Goal: Book appointment/travel/reservation

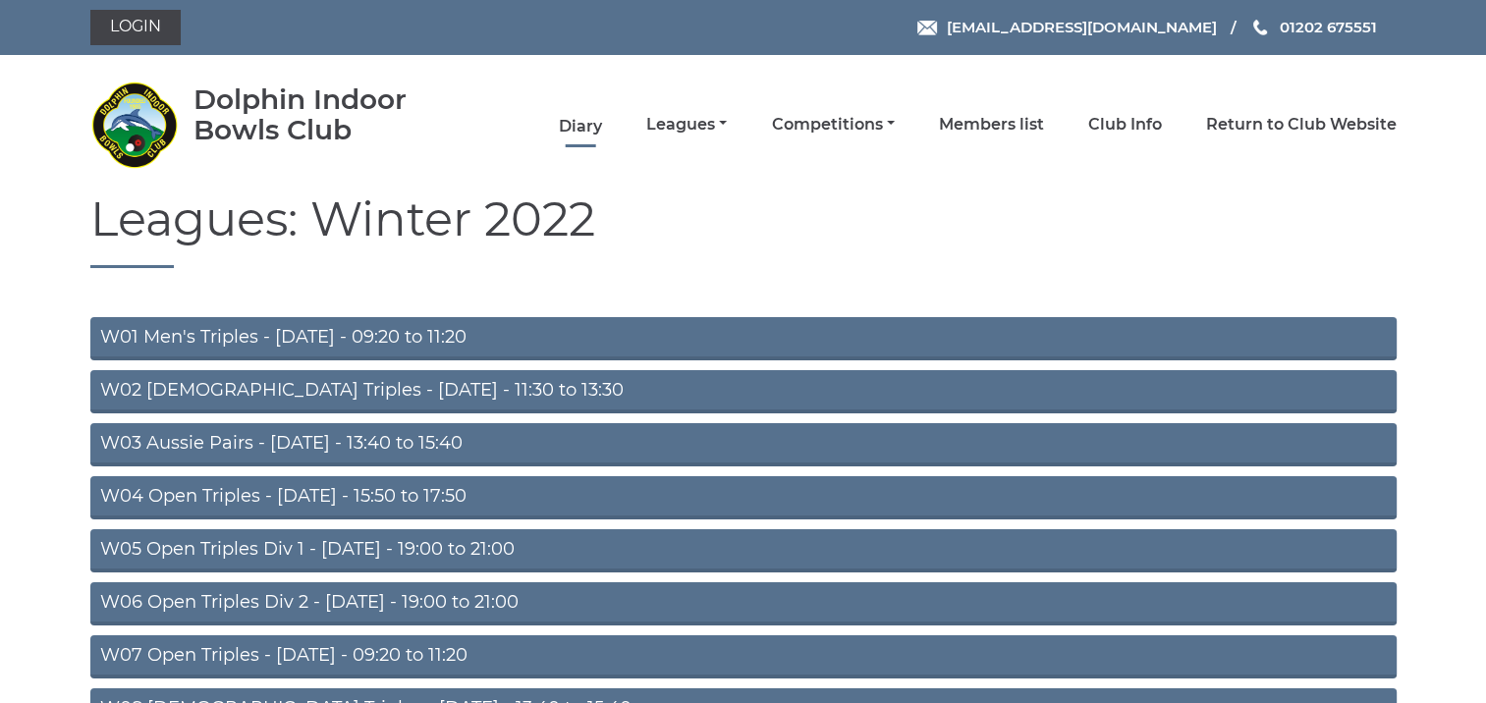
click at [582, 128] on link "Diary" at bounding box center [580, 127] width 43 height 22
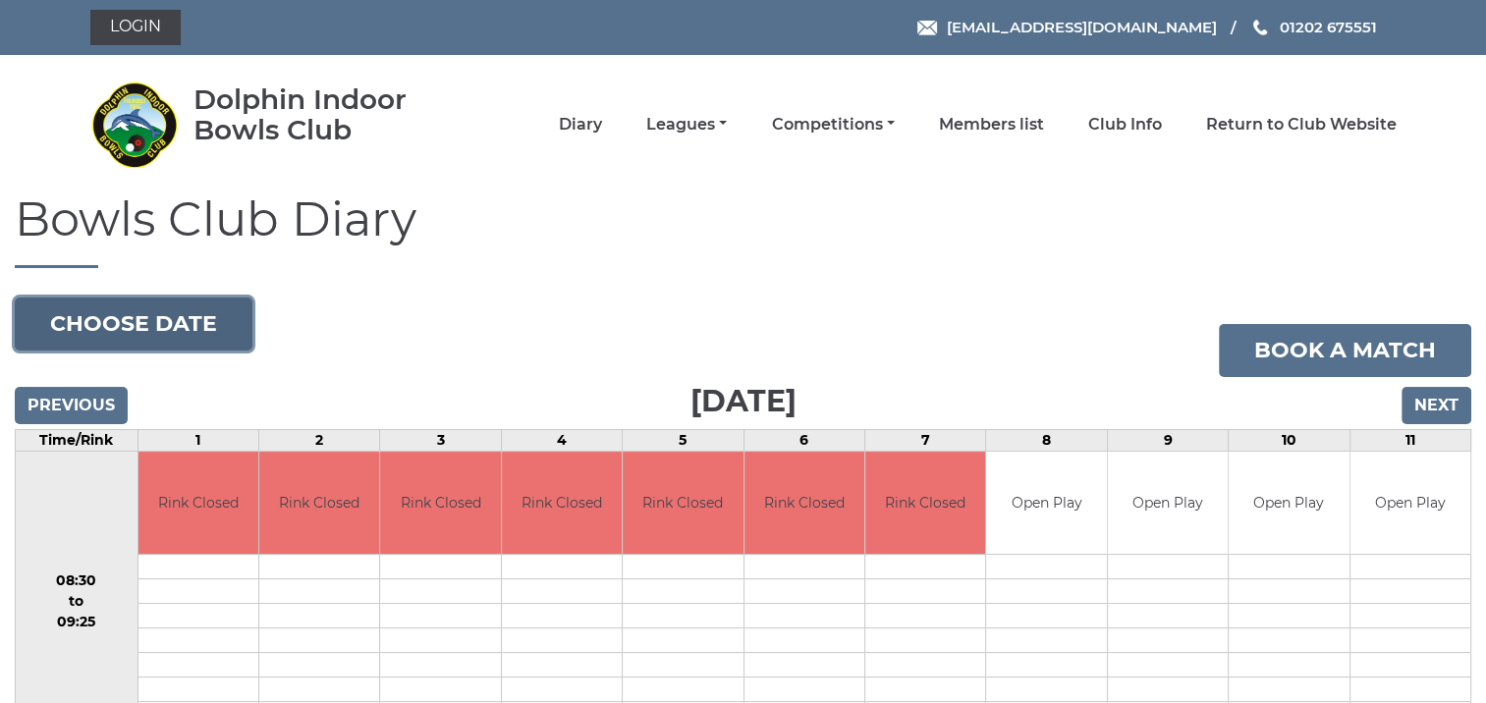
click at [211, 326] on button "Choose date" at bounding box center [134, 324] width 238 height 53
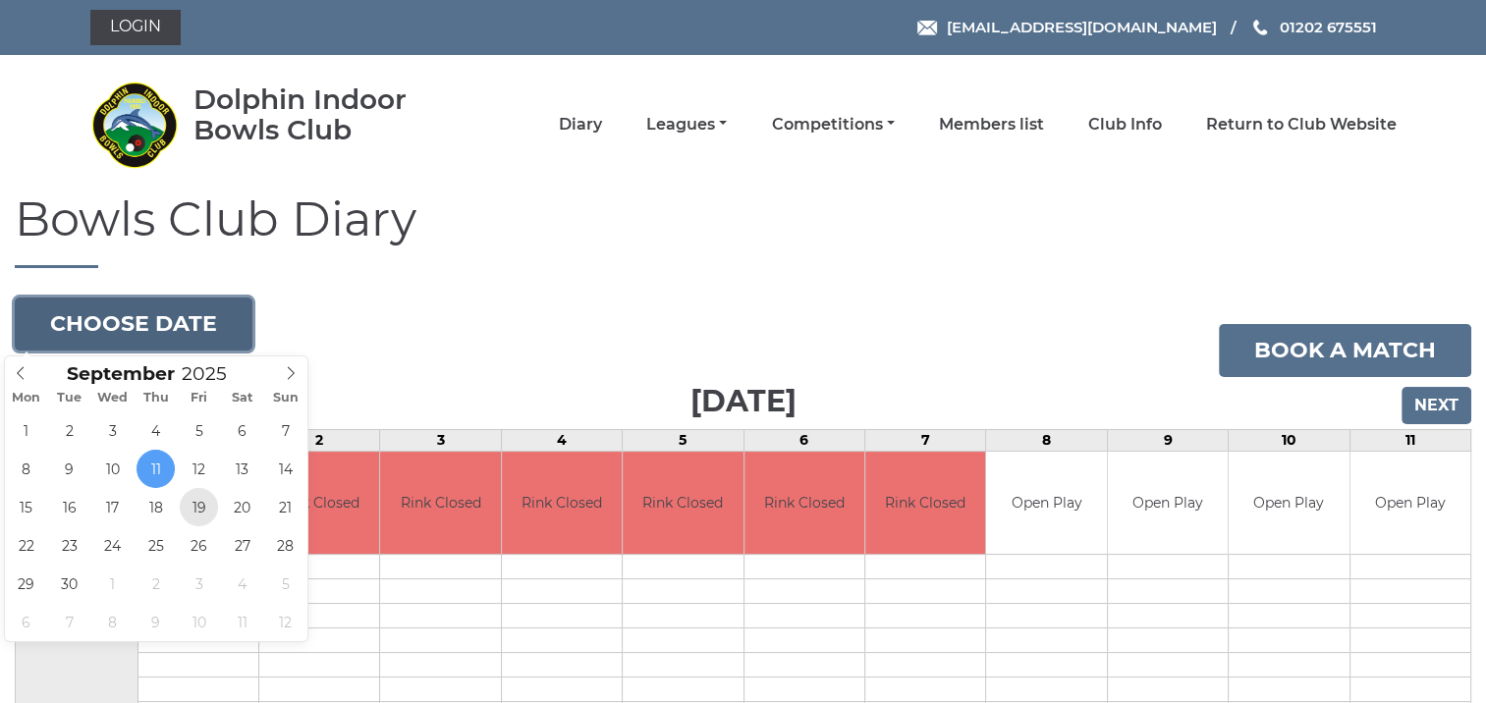
type input "2025-09-19"
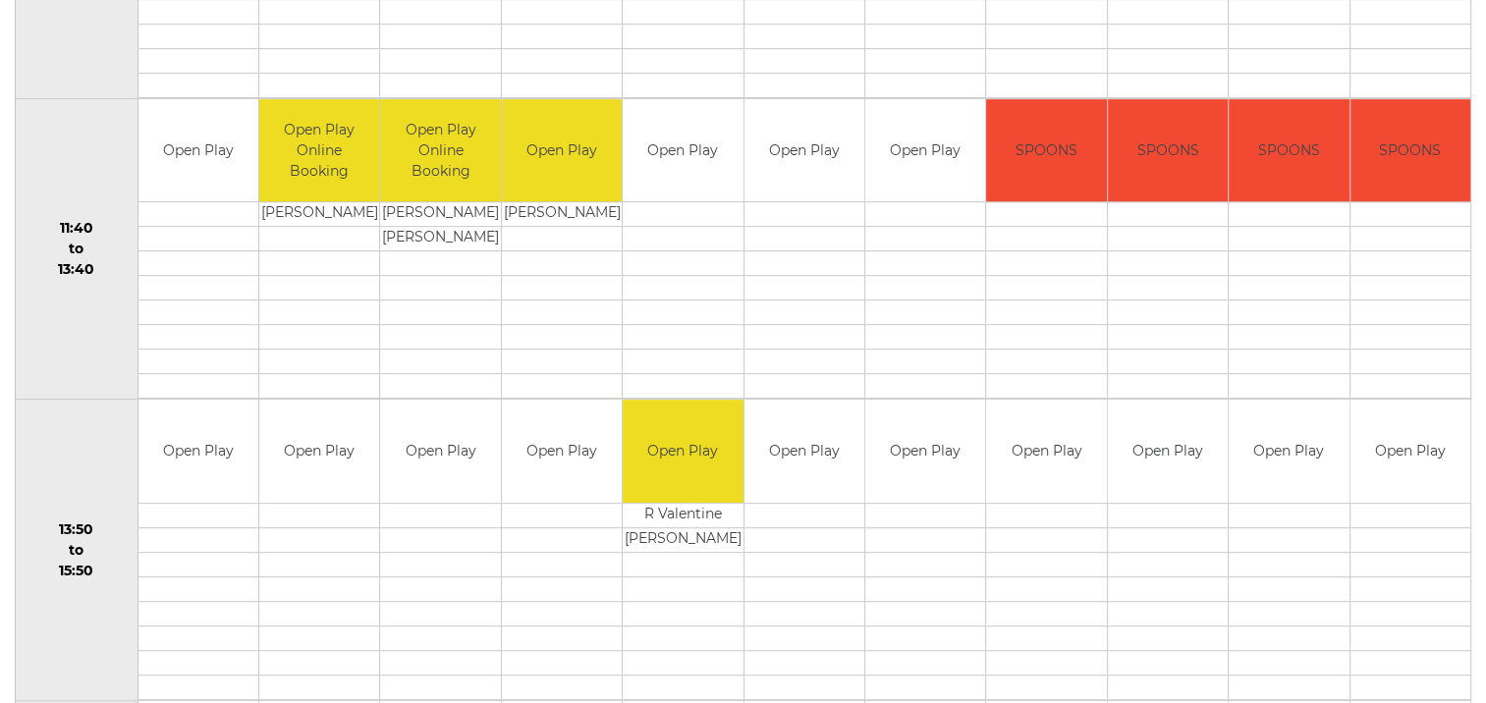
scroll to position [980, 0]
